Goal: Obtain resource: Download file/media

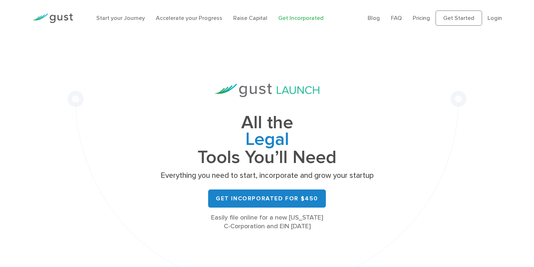
drag, startPoint x: 496, startPoint y: 20, endPoint x: 469, endPoint y: 33, distance: 30.0
click at [496, 20] on link "Login" at bounding box center [494, 18] width 15 height 7
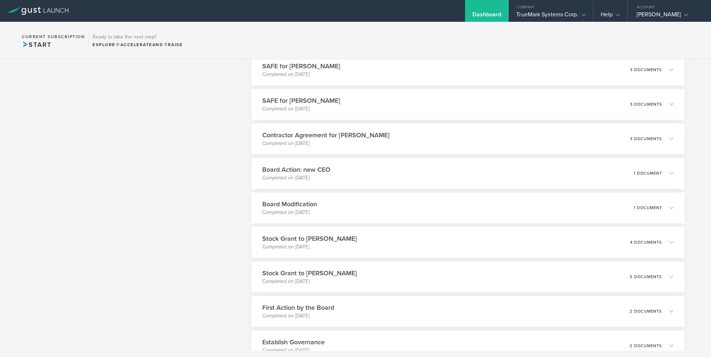
scroll to position [662, 0]
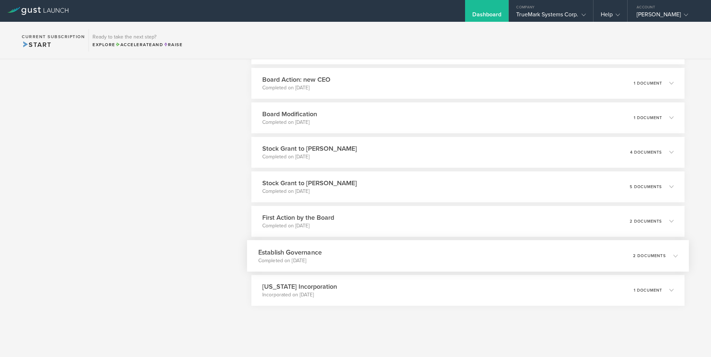
click at [390, 253] on div "Establish Governance Completed on [DATE] 2 documents" at bounding box center [468, 256] width 442 height 32
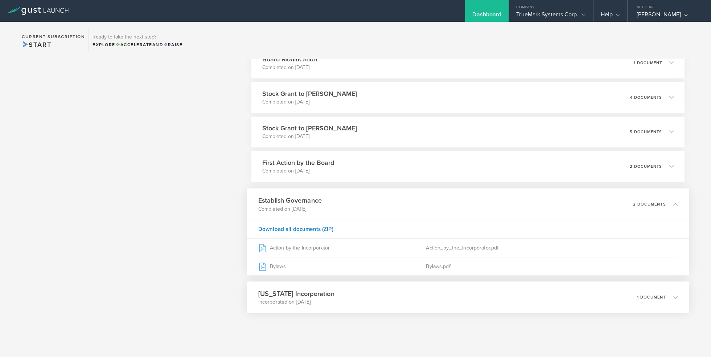
scroll to position [723, 0]
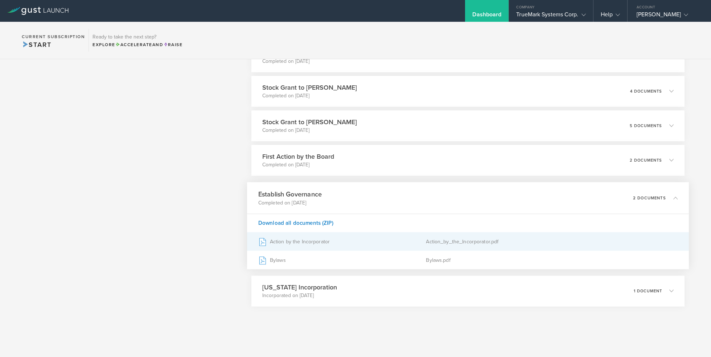
click at [297, 239] on div "Action by the Incorporator" at bounding box center [342, 241] width 168 height 18
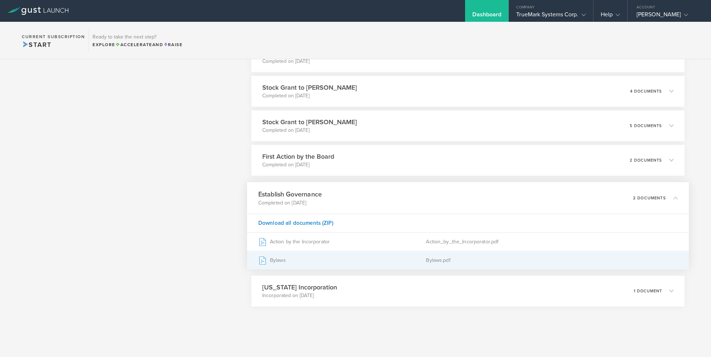
click at [275, 258] on div "Bylaws" at bounding box center [342, 260] width 168 height 18
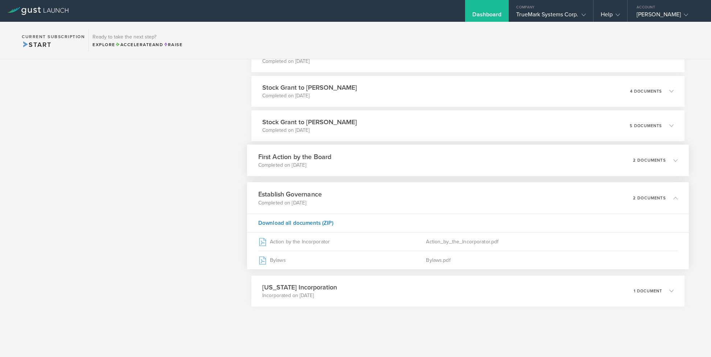
click at [310, 165] on p "Completed on [DATE]" at bounding box center [294, 164] width 73 height 7
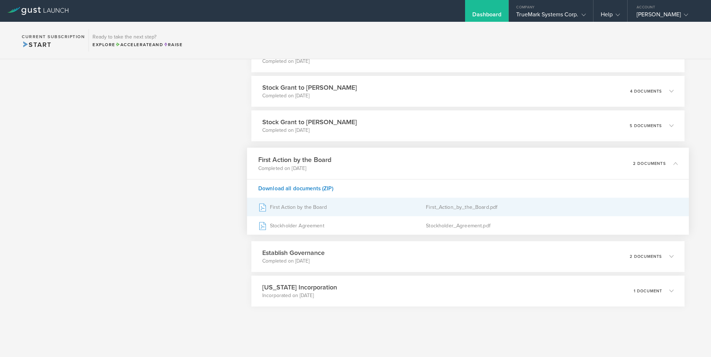
click at [290, 210] on div "First Action by the Board" at bounding box center [342, 207] width 168 height 18
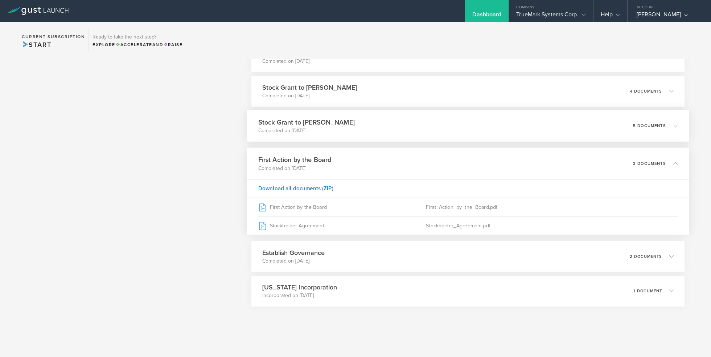
click at [360, 123] on div "Stock Grant to [PERSON_NAME] Completed on [DATE] 5 documents" at bounding box center [468, 126] width 442 height 32
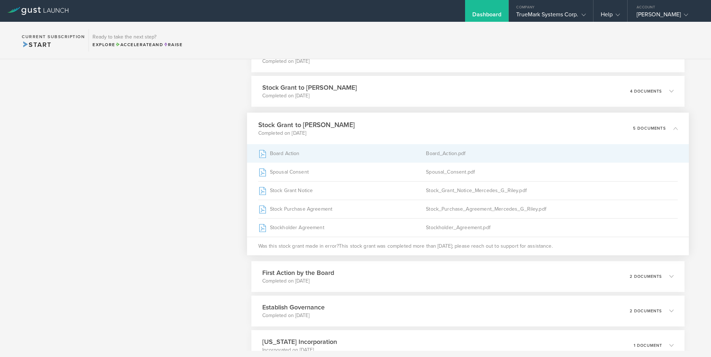
click at [281, 151] on div "Board Action" at bounding box center [342, 153] width 168 height 18
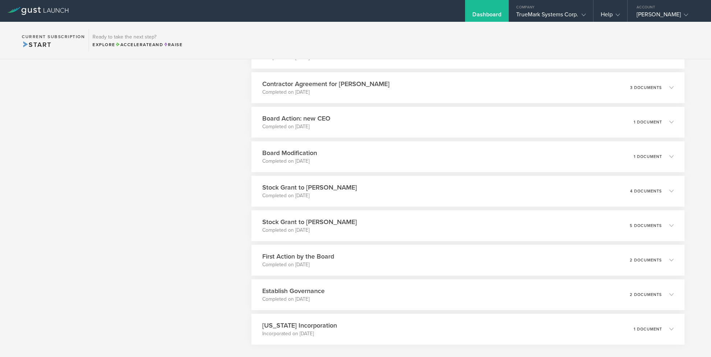
scroll to position [662, 0]
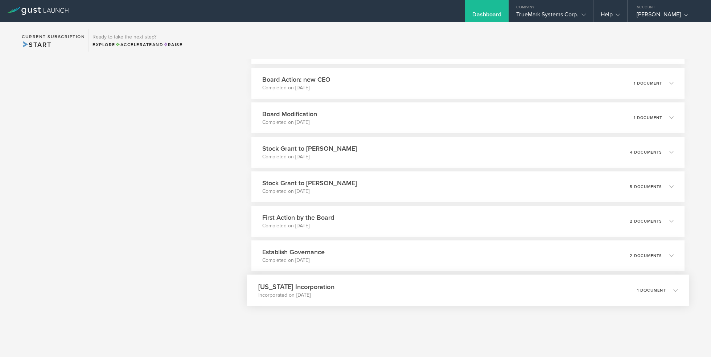
click at [328, 290] on div "[US_STATE] Incorporation Incorporated on [DATE] 1 document" at bounding box center [468, 290] width 442 height 32
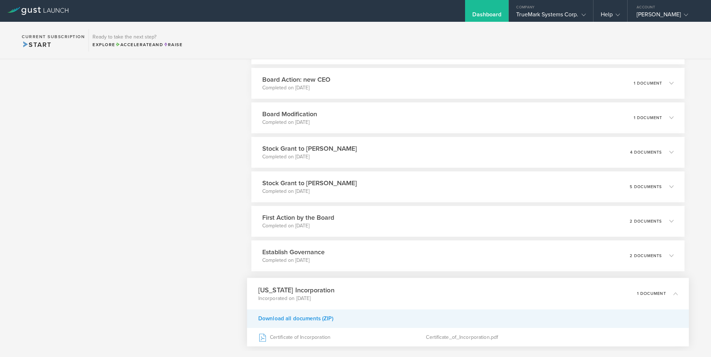
click at [308, 320] on div "Download all documents (ZIP)" at bounding box center [468, 318] width 442 height 19
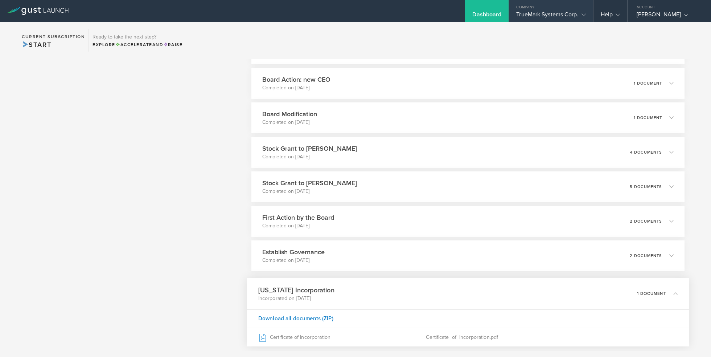
click at [562, 14] on div "TrueMark Systems Corp." at bounding box center [550, 16] width 69 height 11
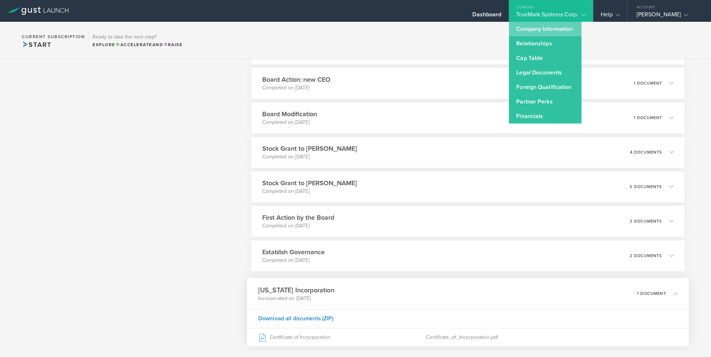
click at [535, 28] on link "Company Information" at bounding box center [545, 29] width 73 height 15
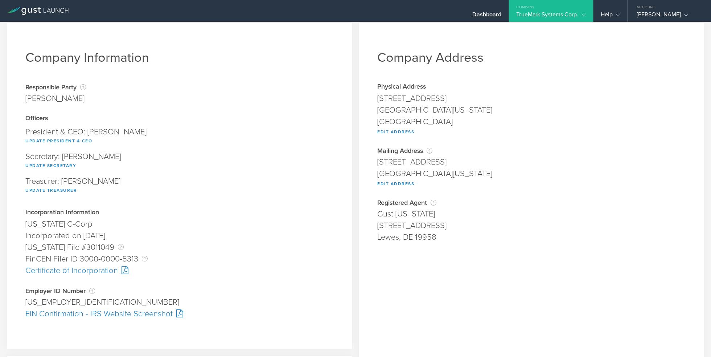
scroll to position [8, 0]
click at [119, 268] on div at bounding box center [123, 268] width 11 height 8
click at [110, 312] on div "EIN Confirmation - IRS Website Screenshot" at bounding box center [179, 312] width 308 height 12
click at [482, 16] on div "Dashboard" at bounding box center [487, 16] width 29 height 11
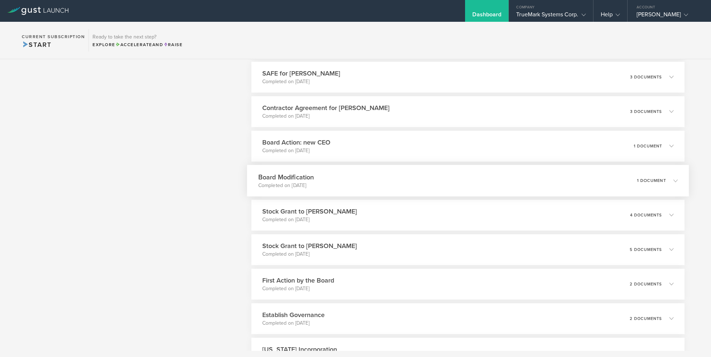
scroll to position [662, 0]
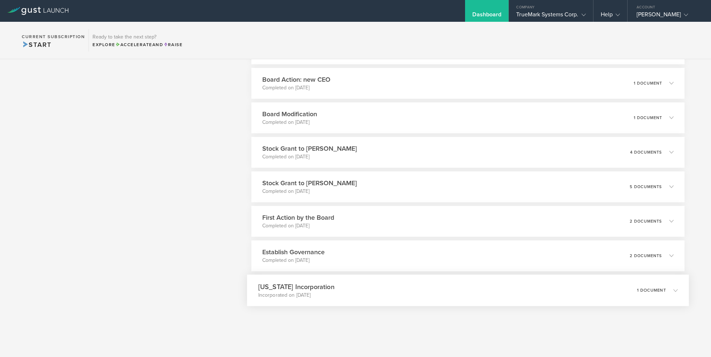
click at [355, 291] on div "[US_STATE] Incorporation Incorporated on [DATE] 1 document" at bounding box center [468, 290] width 442 height 32
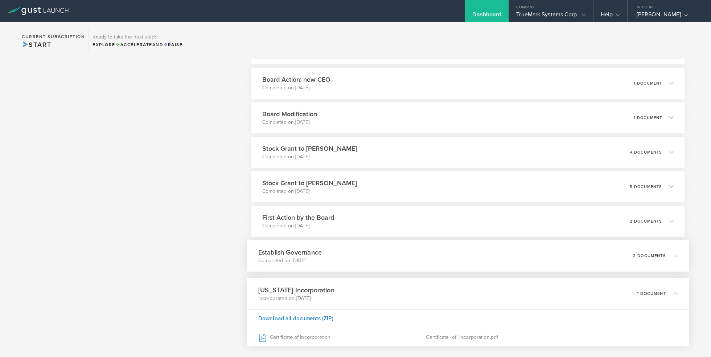
click at [322, 257] on p "Completed on [DATE]" at bounding box center [290, 260] width 64 height 7
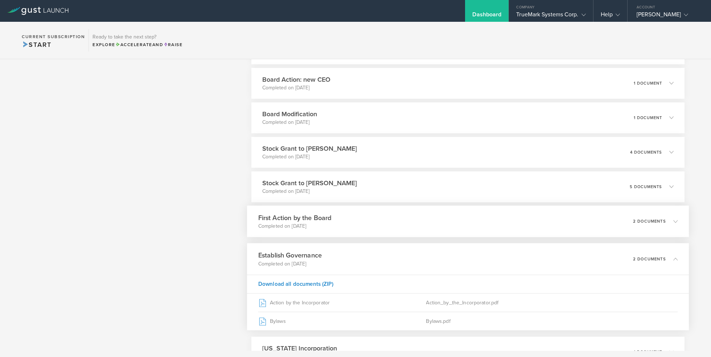
click at [322, 223] on p "Completed on [DATE]" at bounding box center [294, 225] width 73 height 7
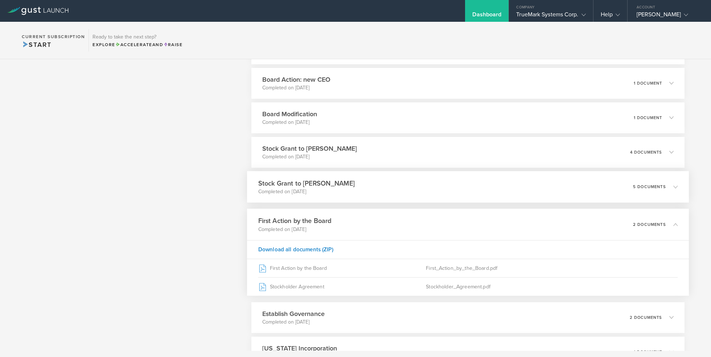
click at [332, 191] on p "Completed on [DATE]" at bounding box center [306, 191] width 97 height 7
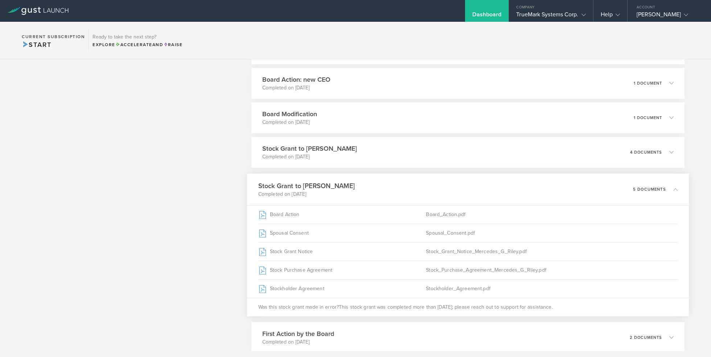
scroll to position [778, 0]
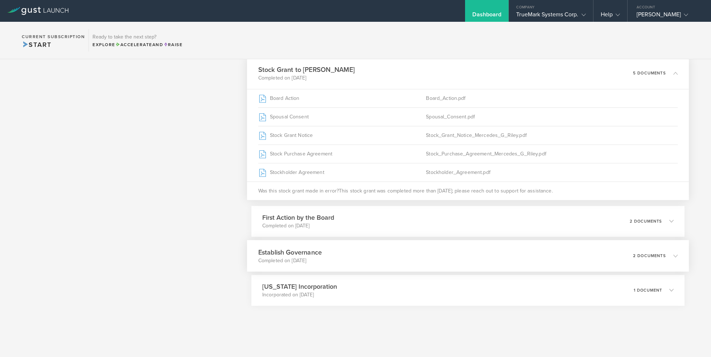
click at [320, 252] on h3 "Establish Governance" at bounding box center [290, 252] width 64 height 10
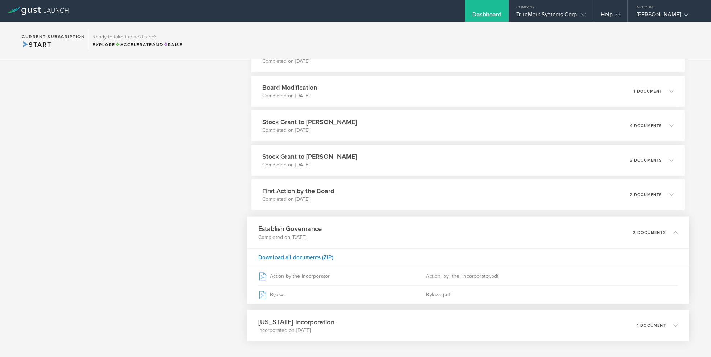
scroll to position [724, 0]
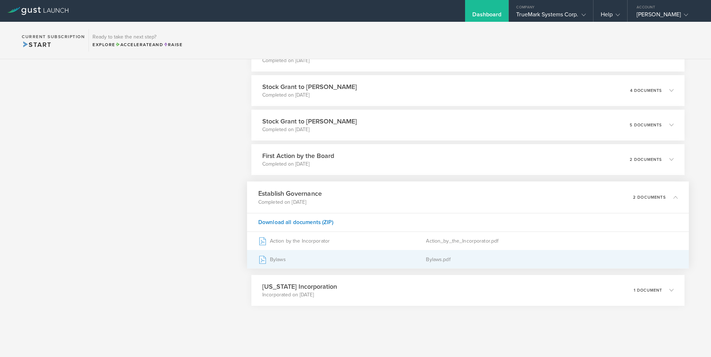
click at [273, 260] on div "Bylaws" at bounding box center [342, 259] width 168 height 18
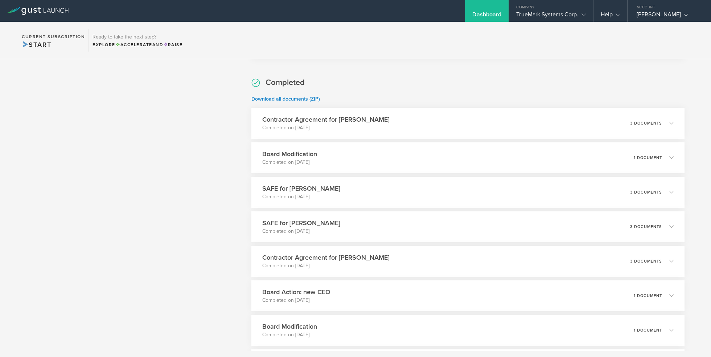
scroll to position [451, 0]
click at [309, 154] on h3 "Board Modification" at bounding box center [286, 153] width 56 height 10
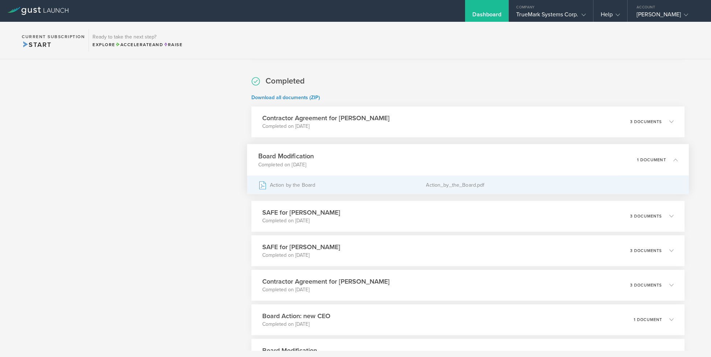
click at [293, 189] on div "Action by the Board" at bounding box center [342, 185] width 168 height 18
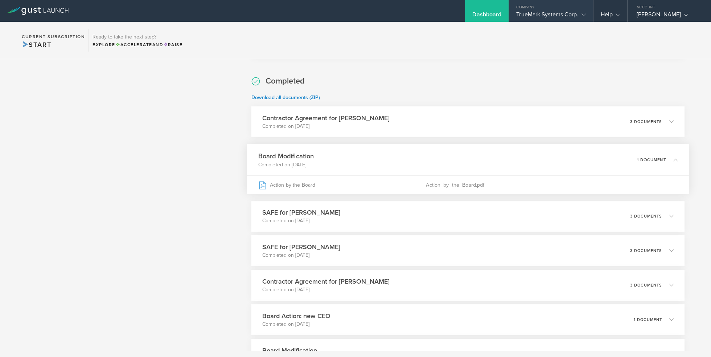
click at [542, 14] on div "TrueMark Systems Corp." at bounding box center [550, 16] width 69 height 11
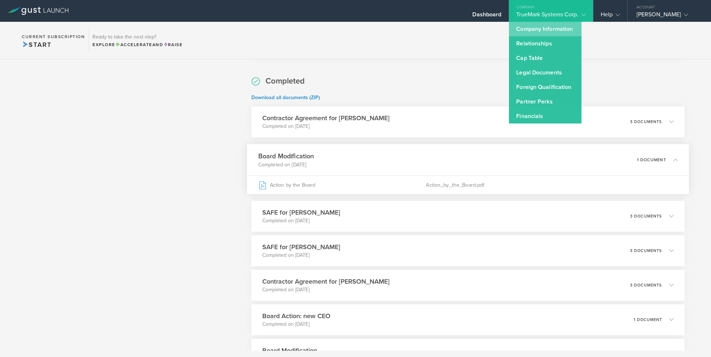
click at [528, 29] on link "Company Information" at bounding box center [545, 29] width 73 height 15
